Goal: Information Seeking & Learning: Find specific fact

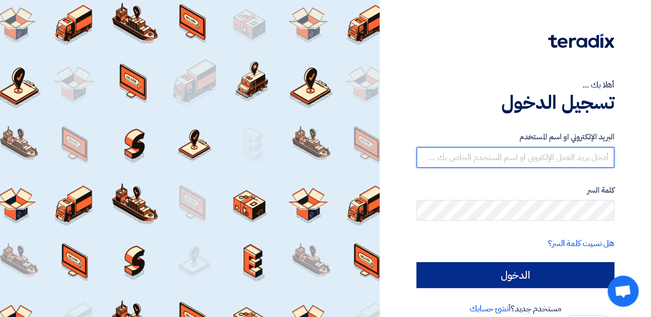
type input "[EMAIL_ADDRESS][DOMAIN_NAME]"
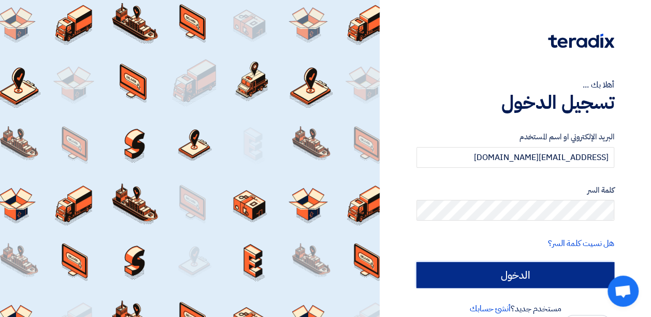
click at [534, 271] on input "الدخول" at bounding box center [516, 275] width 198 height 26
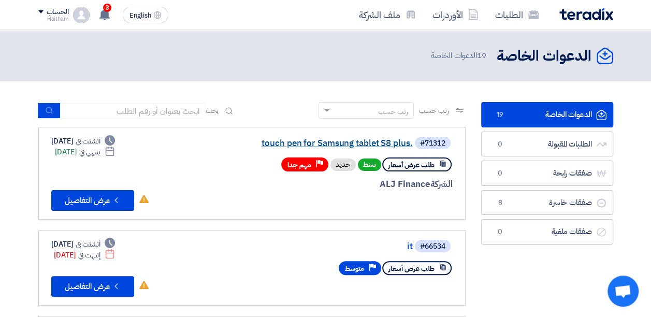
click at [346, 145] on link "touch pen for Samsung tablet S8 plus." at bounding box center [309, 143] width 207 height 9
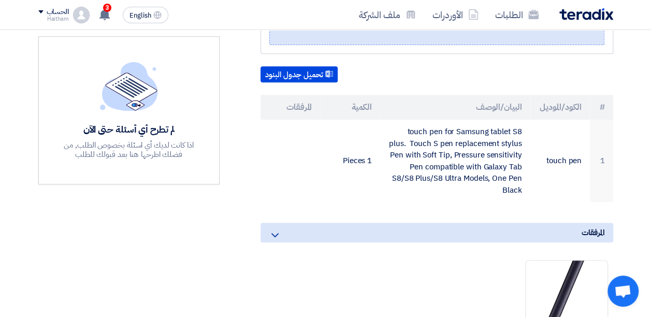
scroll to position [259, 0]
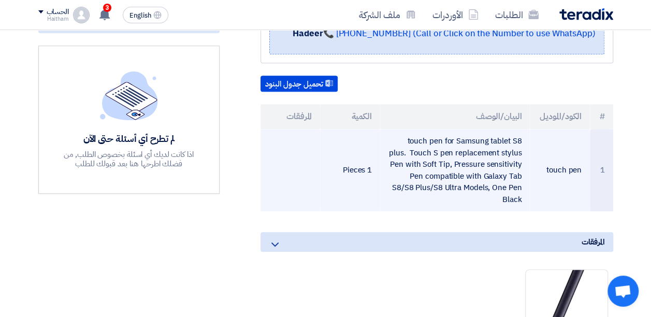
drag, startPoint x: 413, startPoint y: 127, endPoint x: 520, endPoint y: 189, distance: 123.4
click at [520, 189] on td "touch pen for Samsung tablet S8 plus. Touch S pen replacement stylus Pen with S…" at bounding box center [455, 170] width 150 height 82
click at [517, 185] on td "touch pen for Samsung tablet S8 plus. Touch S pen replacement stylus Pen with S…" at bounding box center [455, 170] width 150 height 82
click at [518, 185] on td "touch pen for Samsung tablet S8 plus. Touch S pen replacement stylus Pen with S…" at bounding box center [455, 170] width 150 height 82
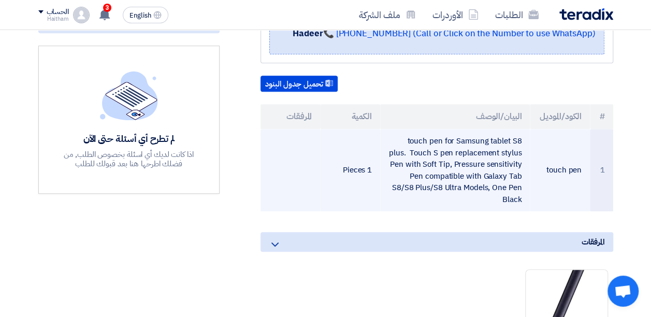
click at [501, 165] on td "touch pen for Samsung tablet S8 plus. Touch S pen replacement stylus Pen with S…" at bounding box center [455, 170] width 150 height 82
click at [502, 165] on td "touch pen for Samsung tablet S8 plus. Touch S pen replacement stylus Pen with S…" at bounding box center [455, 170] width 150 height 82
click at [500, 165] on td "touch pen for Samsung tablet S8 plus. Touch S pen replacement stylus Pen with S…" at bounding box center [455, 170] width 150 height 82
drag, startPoint x: 410, startPoint y: 124, endPoint x: 511, endPoint y: 181, distance: 115.5
click at [511, 181] on td "touch pen for Samsung tablet S8 plus. Touch S pen replacement stylus Pen with S…" at bounding box center [455, 170] width 150 height 82
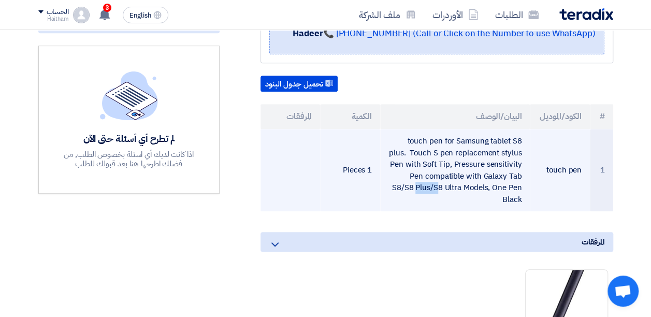
click at [412, 129] on td "touch pen for Samsung tablet S8 plus. Touch S pen replacement stylus Pen with S…" at bounding box center [455, 170] width 150 height 82
click at [408, 129] on td "touch pen for Samsung tablet S8 plus. Touch S pen replacement stylus Pen with S…" at bounding box center [455, 170] width 150 height 82
click at [422, 139] on td "touch pen for Samsung tablet S8 plus. Touch S pen replacement stylus Pen with S…" at bounding box center [455, 170] width 150 height 82
click at [409, 129] on td "touch pen for Samsung tablet S8 plus. Touch S pen replacement stylus Pen with S…" at bounding box center [455, 170] width 150 height 82
drag, startPoint x: 409, startPoint y: 125, endPoint x: 433, endPoint y: 183, distance: 62.7
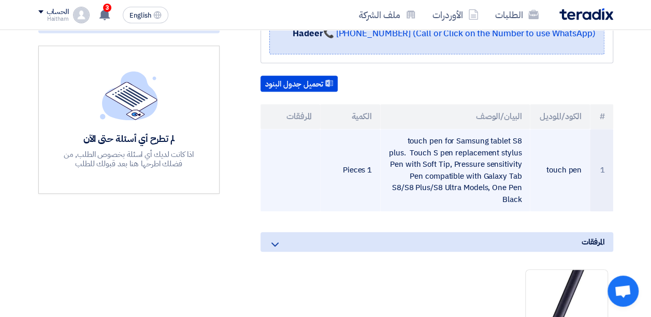
click at [433, 183] on td "touch pen for Samsung tablet S8 plus. Touch S pen replacement stylus Pen with S…" at bounding box center [455, 170] width 150 height 82
drag, startPoint x: 433, startPoint y: 183, endPoint x: 431, endPoint y: 177, distance: 6.4
click at [431, 177] on td "touch pen for Samsung tablet S8 plus. Touch S pen replacement stylus Pen with S…" at bounding box center [455, 170] width 150 height 82
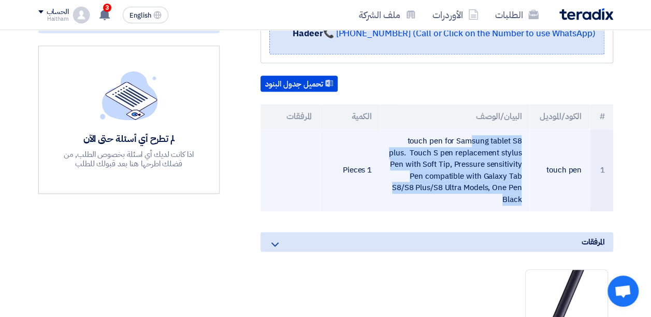
click at [431, 177] on td "touch pen for Samsung tablet S8 plus. Touch S pen replacement stylus Pen with S…" at bounding box center [455, 170] width 150 height 82
drag, startPoint x: 431, startPoint y: 177, endPoint x: 416, endPoint y: 136, distance: 43.8
copy tr "touch pen for Samsung tablet S8 plus. Touch S pen replacement stylus Pen with S…"
